Goal: Information Seeking & Learning: Learn about a topic

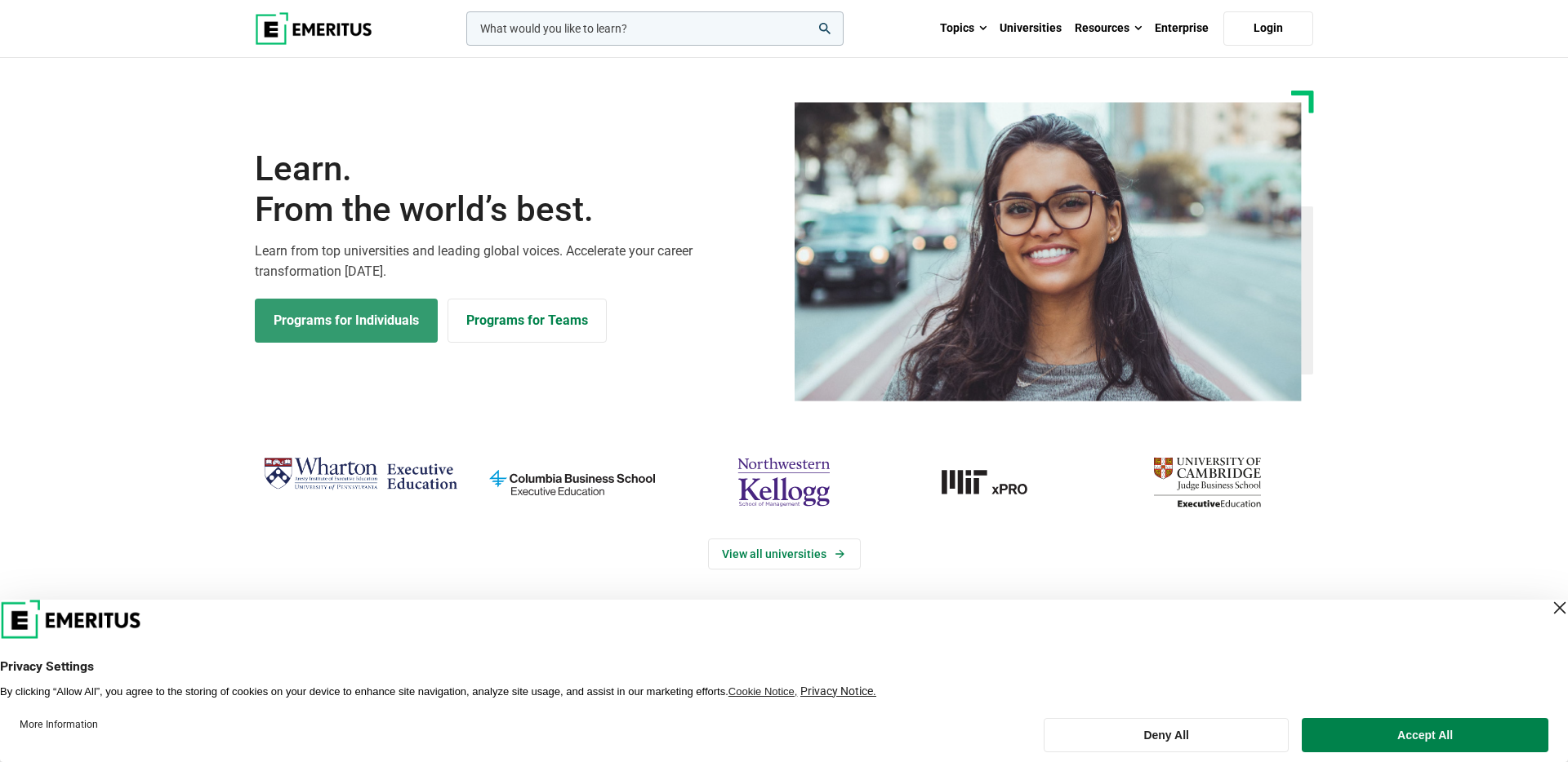
click at [379, 317] on link "Programs for Individuals" at bounding box center [346, 321] width 183 height 44
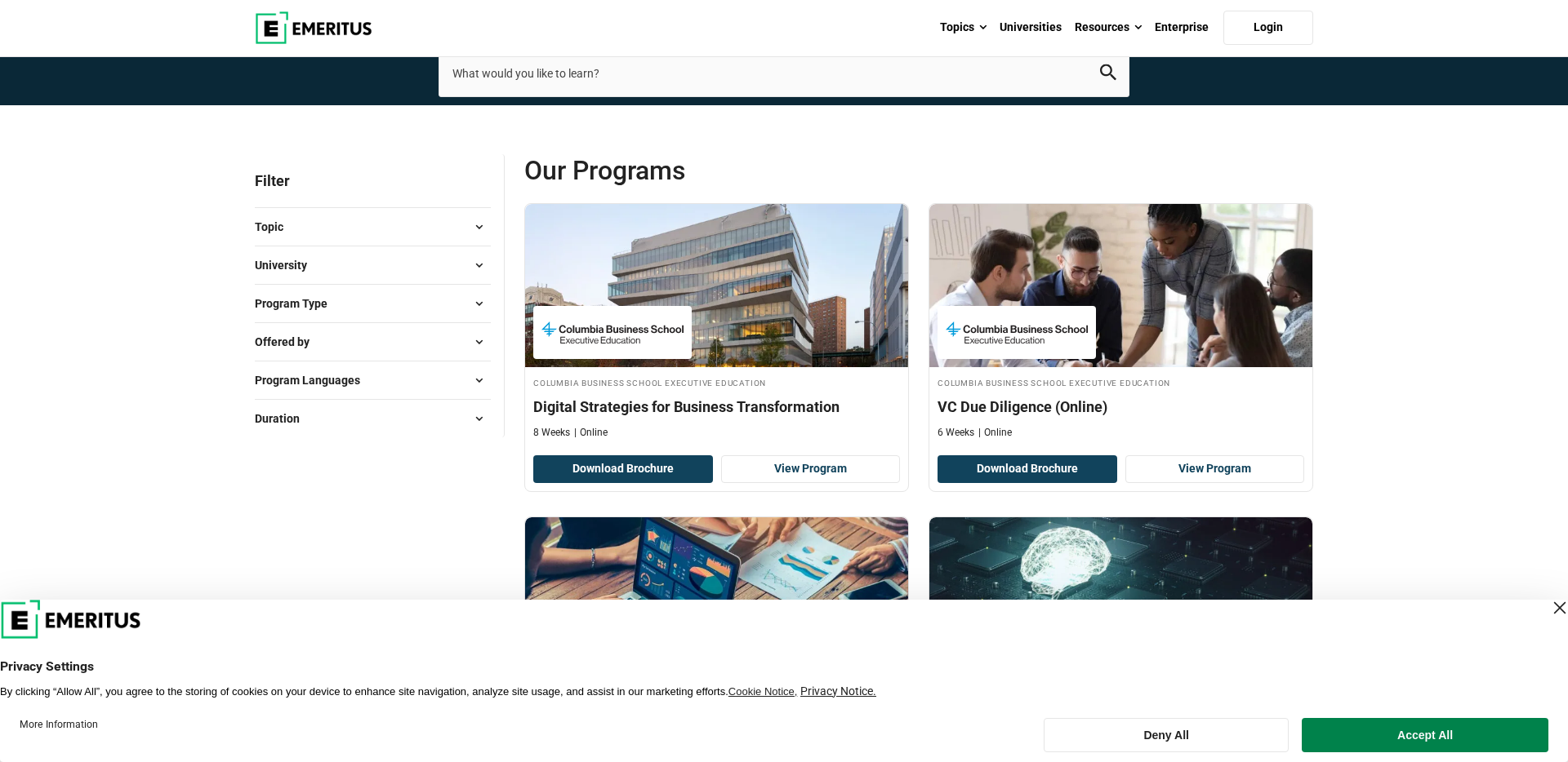
scroll to position [103, 0]
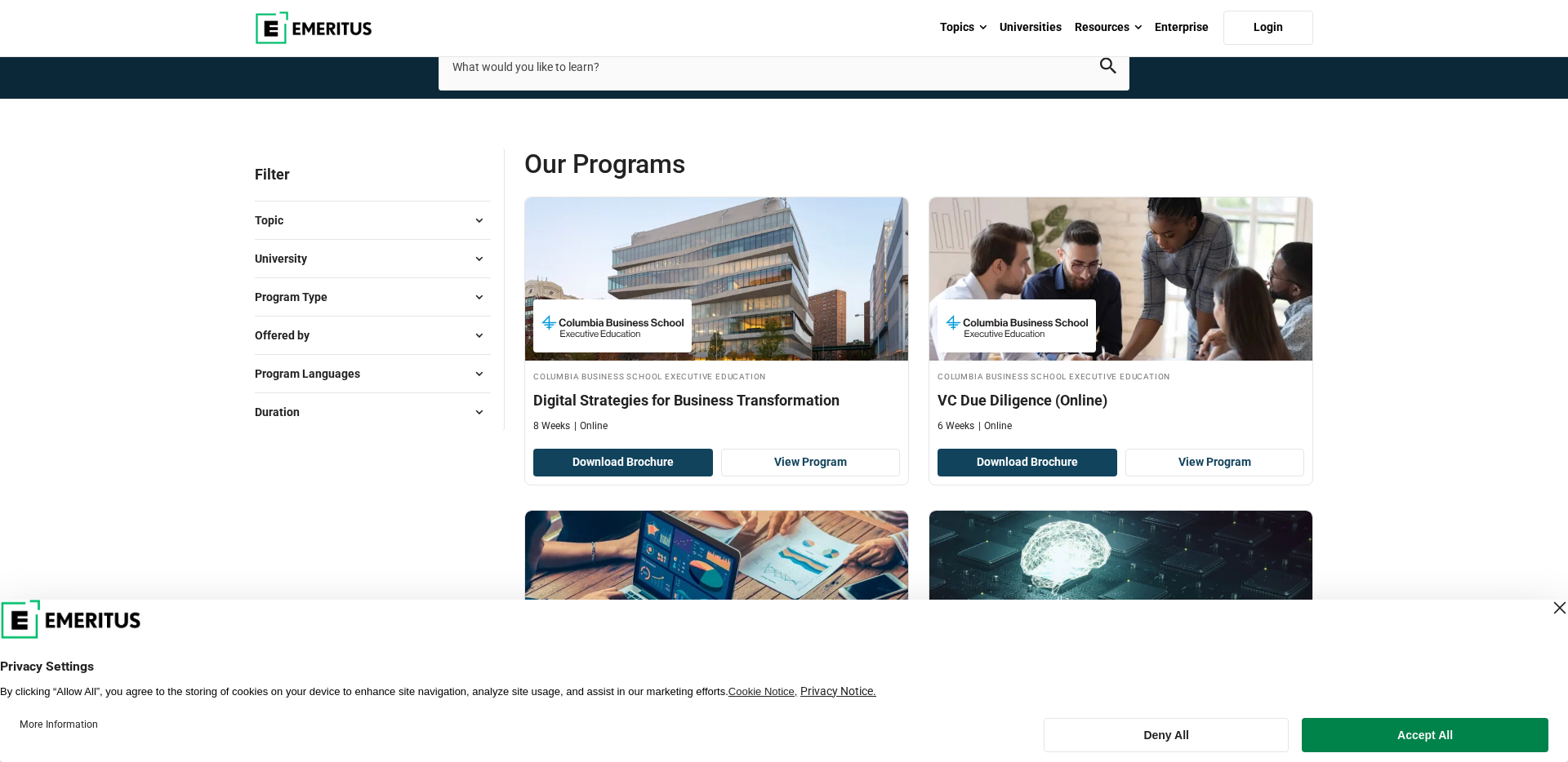
click at [480, 294] on span at bounding box center [479, 297] width 25 height 25
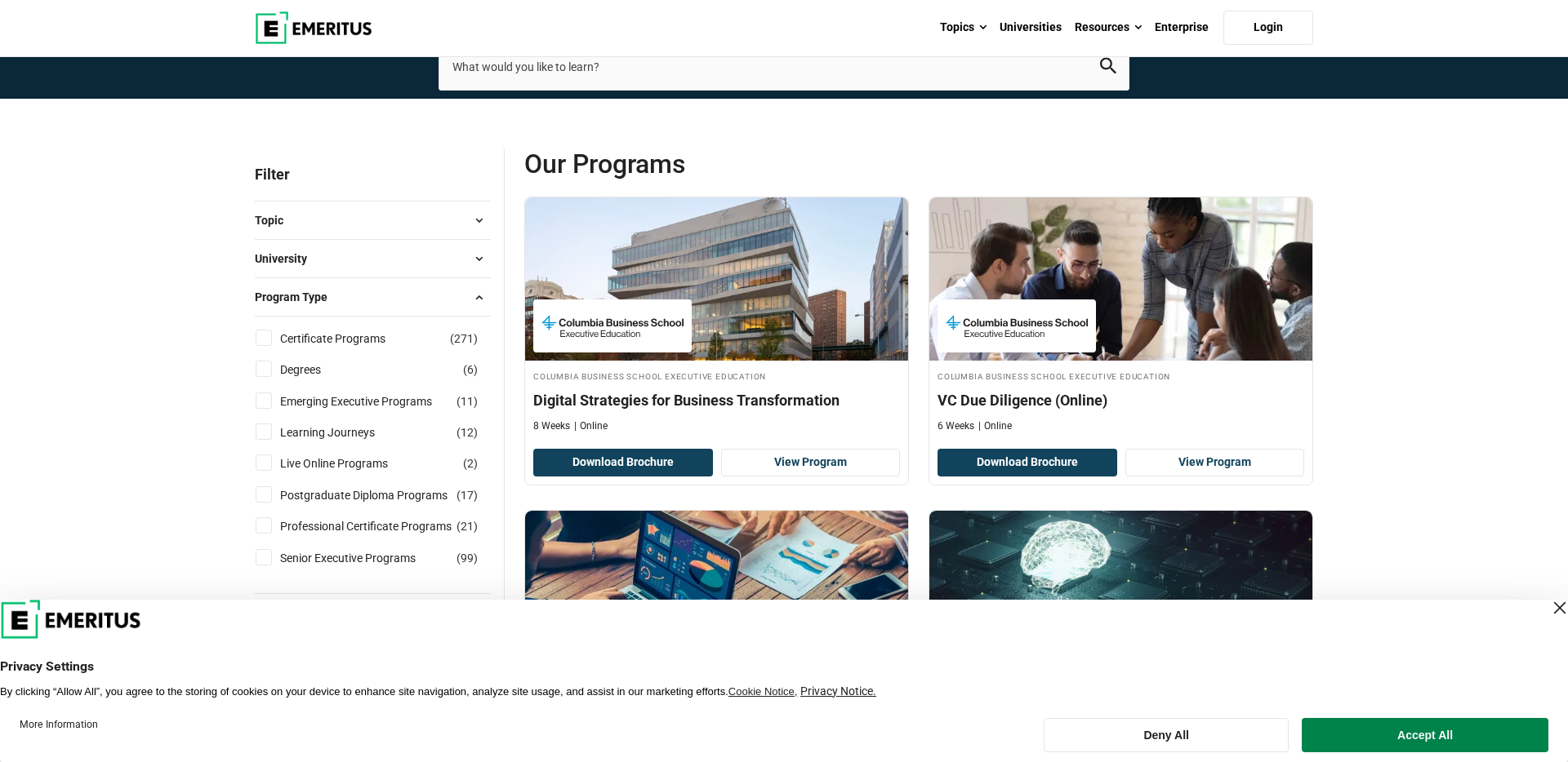
click at [268, 371] on input "Degrees ( 6 )" at bounding box center [264, 369] width 16 height 16
checkbox input "true"
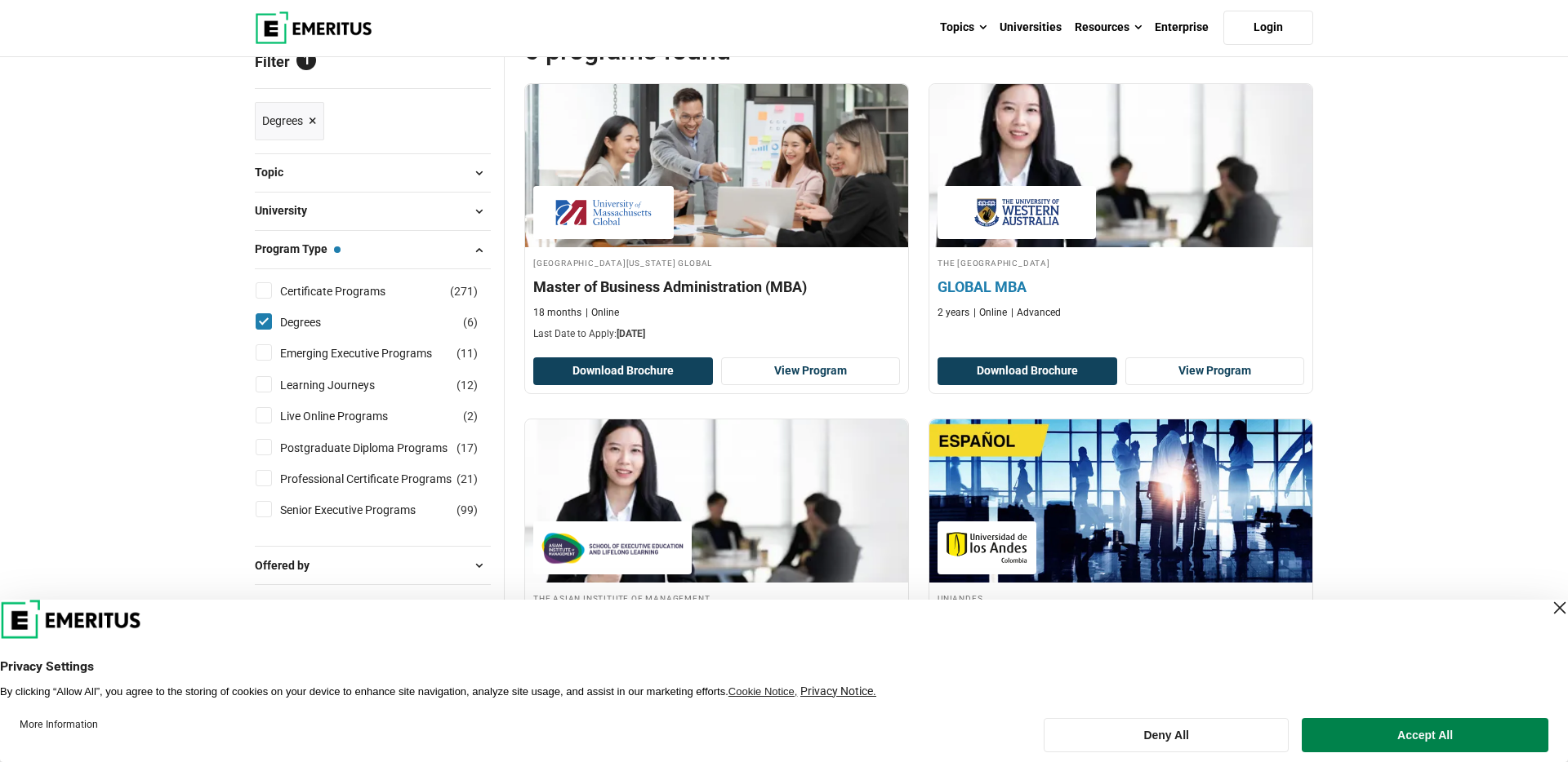
scroll to position [156, 0]
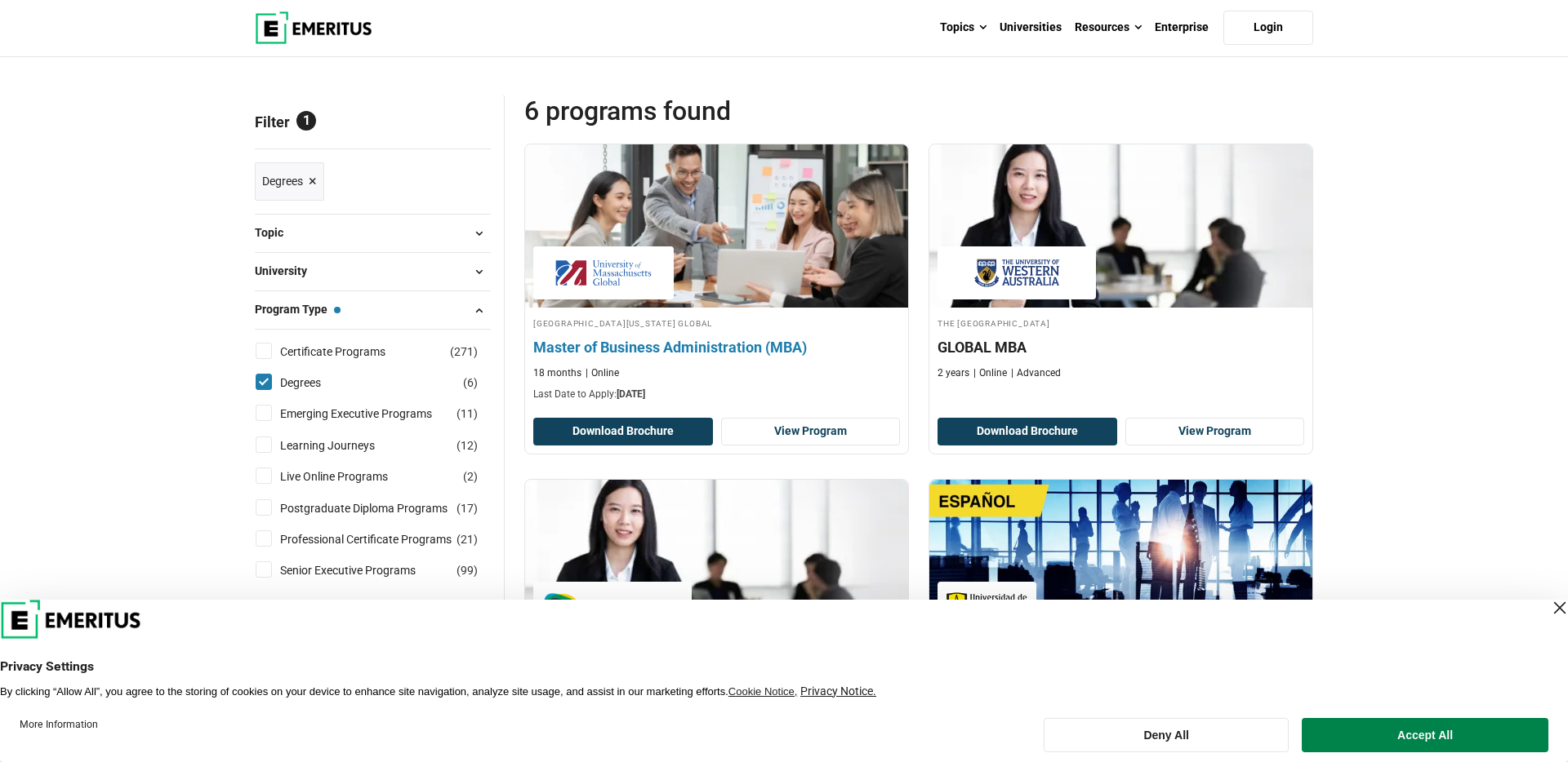
click at [686, 345] on h4 "Master of Business Administration (MBA)" at bounding box center [717, 347] width 367 height 20
